Goal: Task Accomplishment & Management: Use online tool/utility

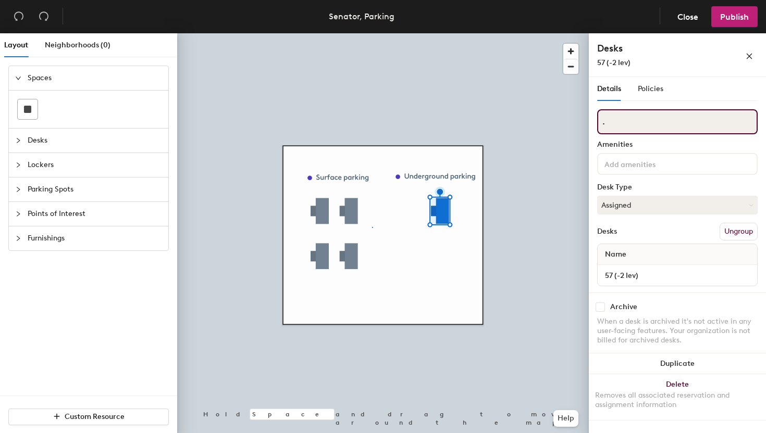
click at [658, 123] on input "." at bounding box center [677, 121] width 160 height 25
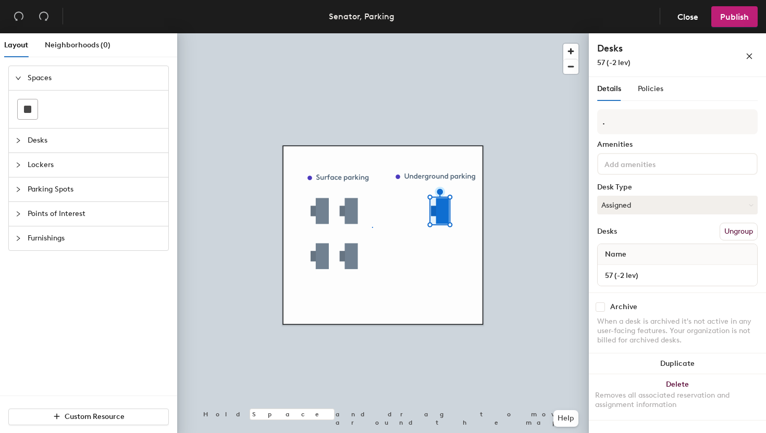
click at [746, 229] on button "Ungroup" at bounding box center [738, 232] width 38 height 18
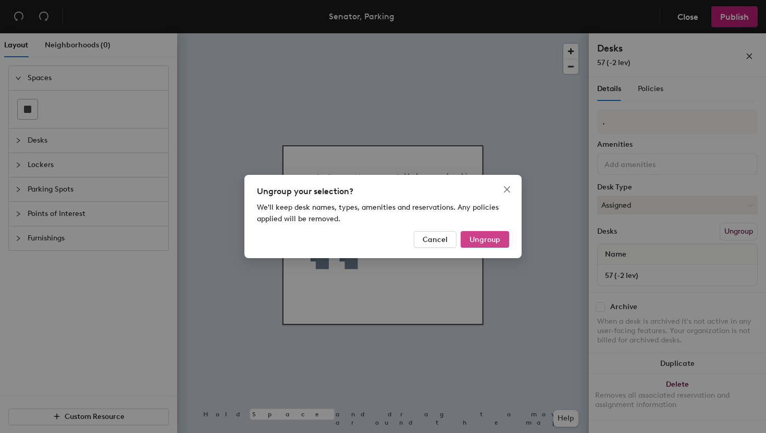
click at [501, 242] on button "Ungroup" at bounding box center [484, 239] width 48 height 17
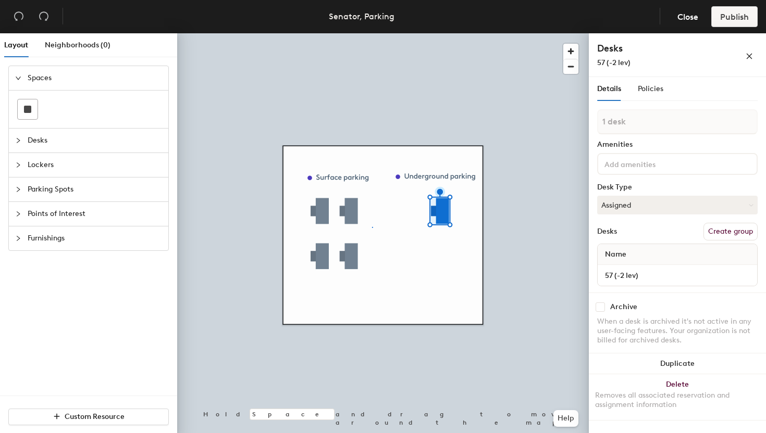
click at [408, 33] on div at bounding box center [382, 33] width 411 height 0
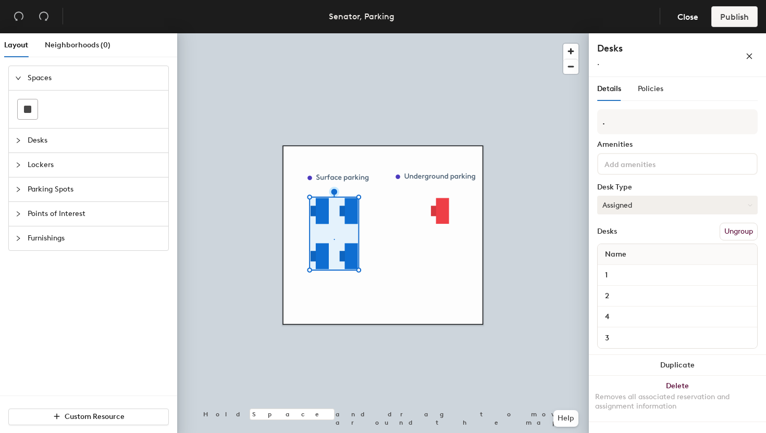
click at [650, 199] on button "Assigned" at bounding box center [677, 205] width 160 height 19
click at [631, 265] on div "Hoteled" at bounding box center [649, 269] width 104 height 16
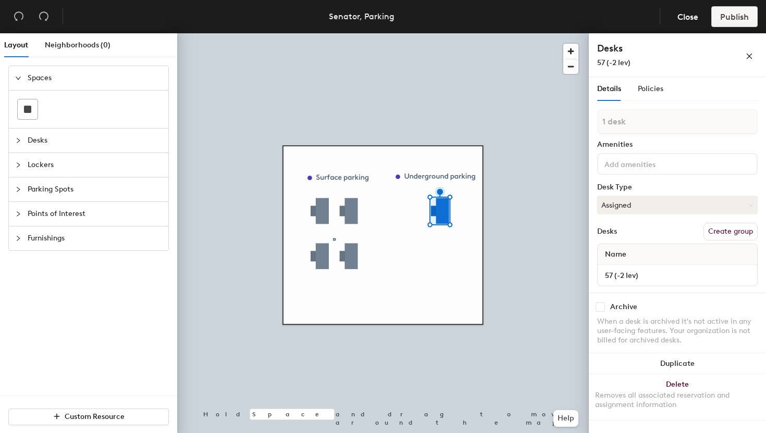
click at [729, 234] on button "Create group" at bounding box center [730, 232] width 54 height 18
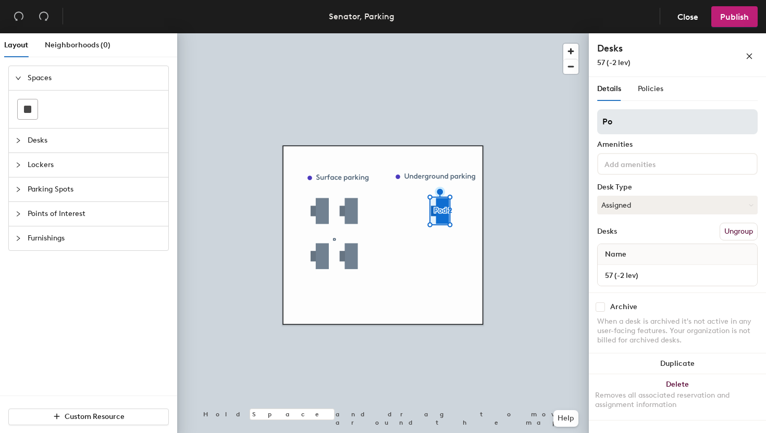
type input "P"
type input "57"
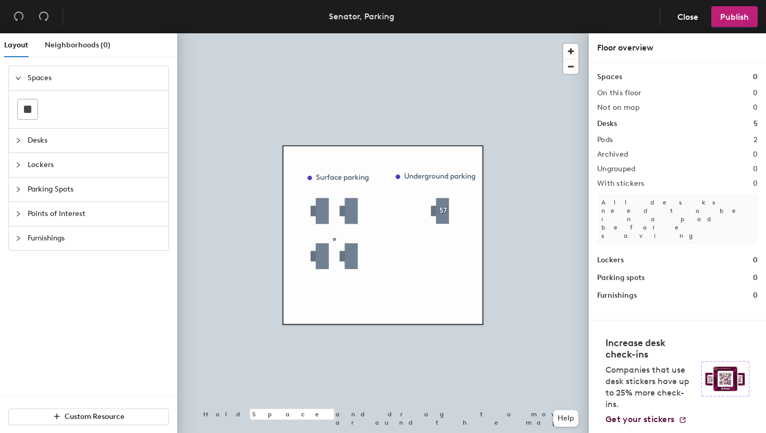
click at [349, 33] on div at bounding box center [382, 33] width 411 height 0
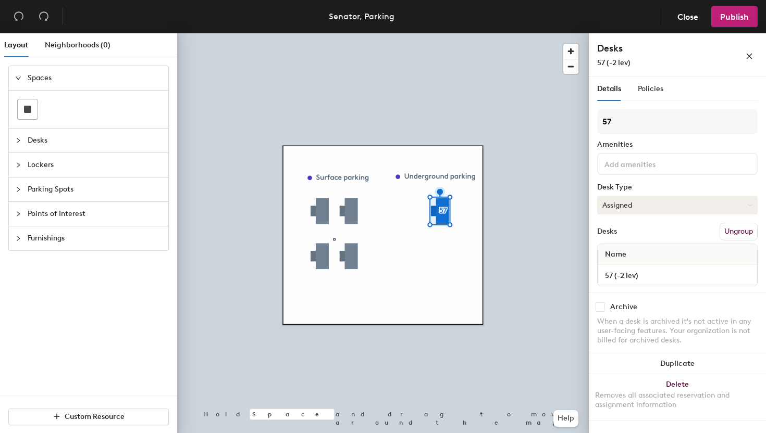
click at [639, 207] on button "Assigned" at bounding box center [677, 205] width 160 height 19
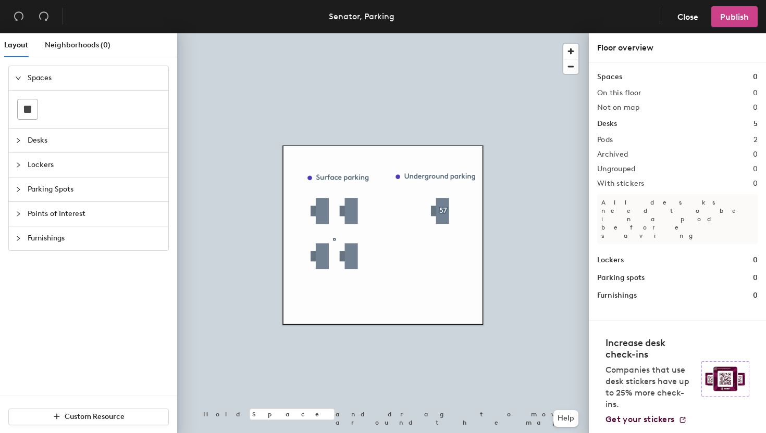
click at [737, 23] on button "Publish" at bounding box center [734, 16] width 46 height 21
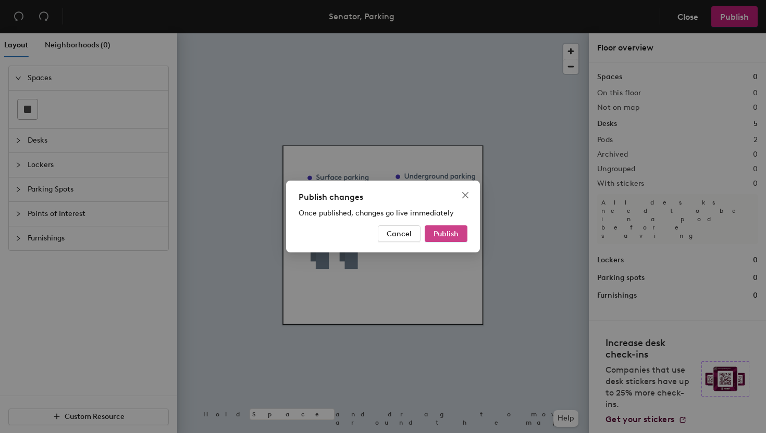
click at [451, 239] on button "Publish" at bounding box center [445, 233] width 43 height 17
